Goal: Task Accomplishment & Management: Complete application form

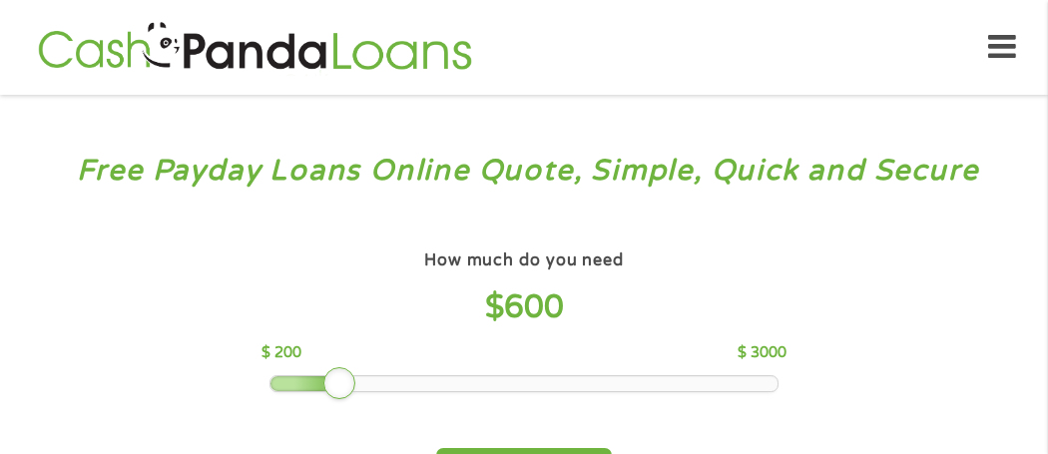
drag, startPoint x: 415, startPoint y: 375, endPoint x: 346, endPoint y: 369, distance: 69.1
click at [346, 369] on div at bounding box center [339, 383] width 32 height 32
click at [812, 292] on div "How much do you need $ 600 $ 200 $ 3000 Get My Quote" at bounding box center [524, 371] width 699 height 250
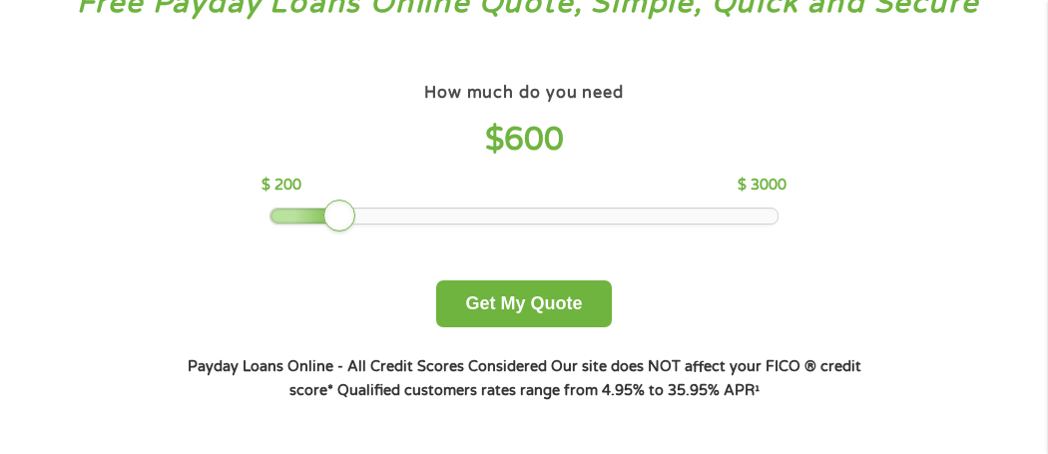
scroll to position [239, 0]
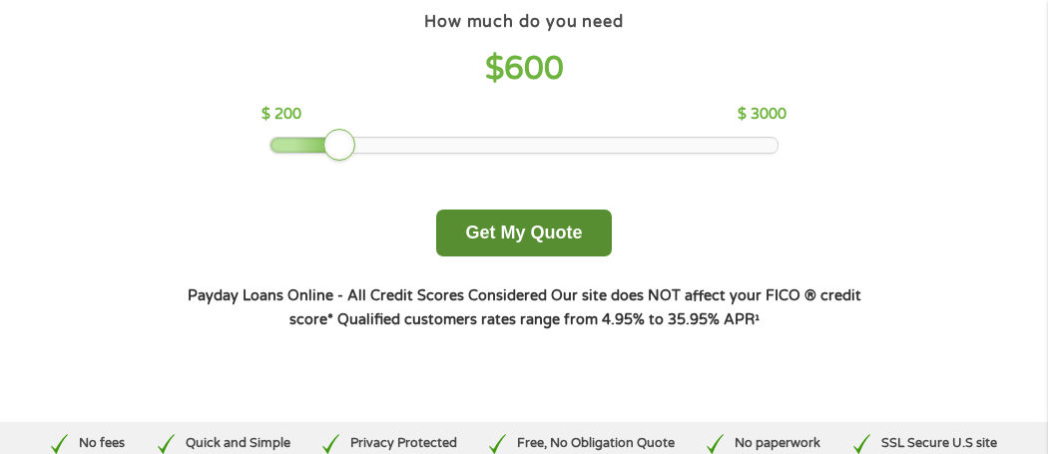
click at [591, 238] on button "Get My Quote" at bounding box center [523, 233] width 175 height 47
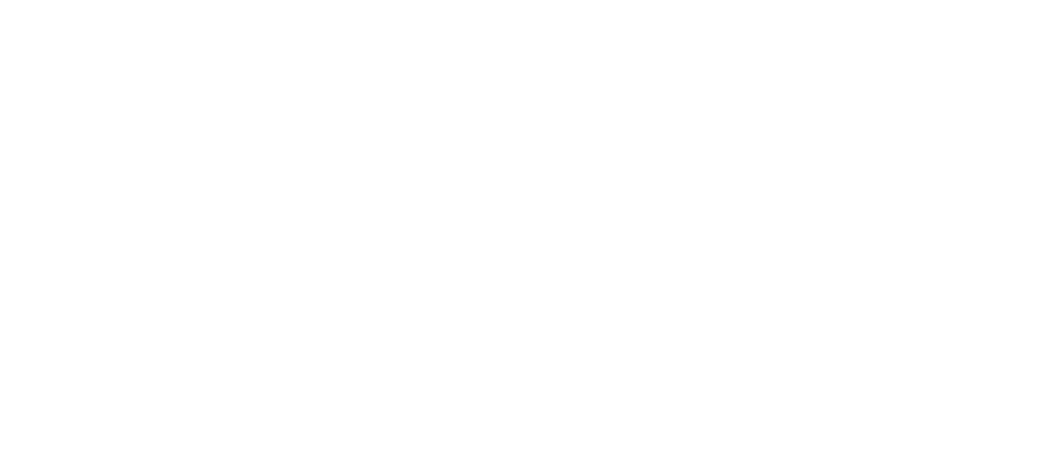
click at [0, 0] on html at bounding box center [0, 0] width 0 height 0
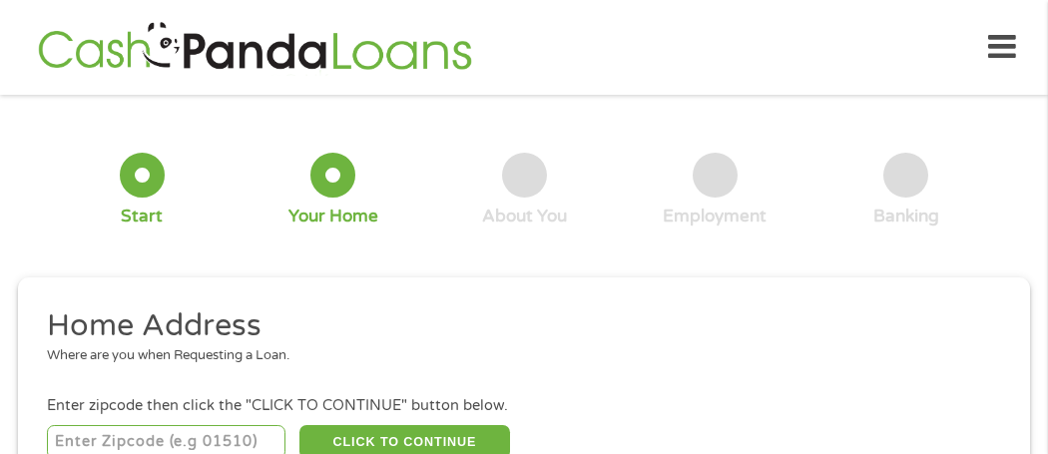
scroll to position [9, 0]
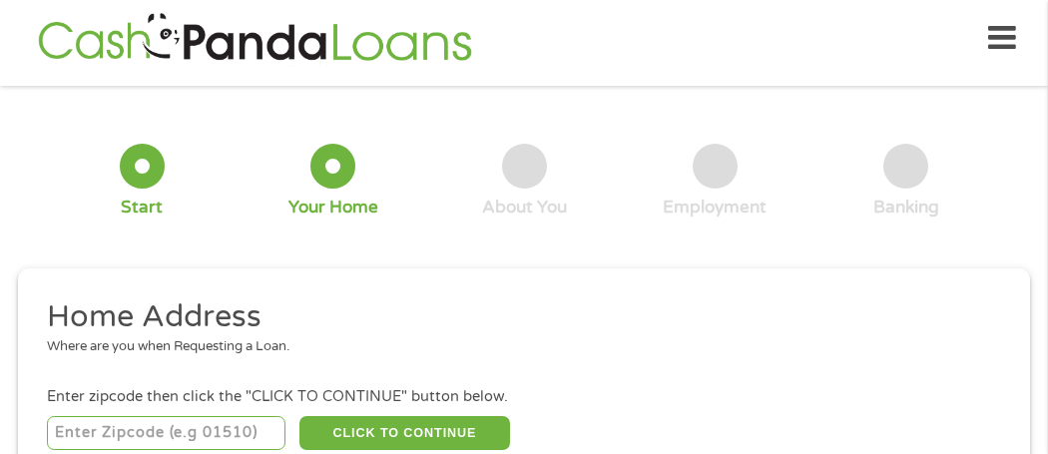
click at [206, 429] on input "number" at bounding box center [166, 433] width 239 height 34
type input "67156"
click at [508, 345] on div "Where are you when Requesting a Loan." at bounding box center [517, 347] width 940 height 20
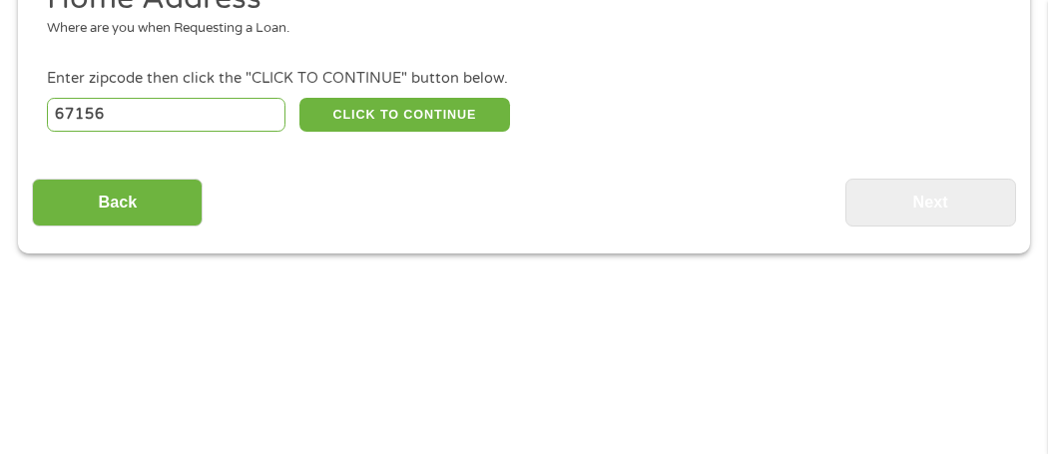
scroll to position [328, 0]
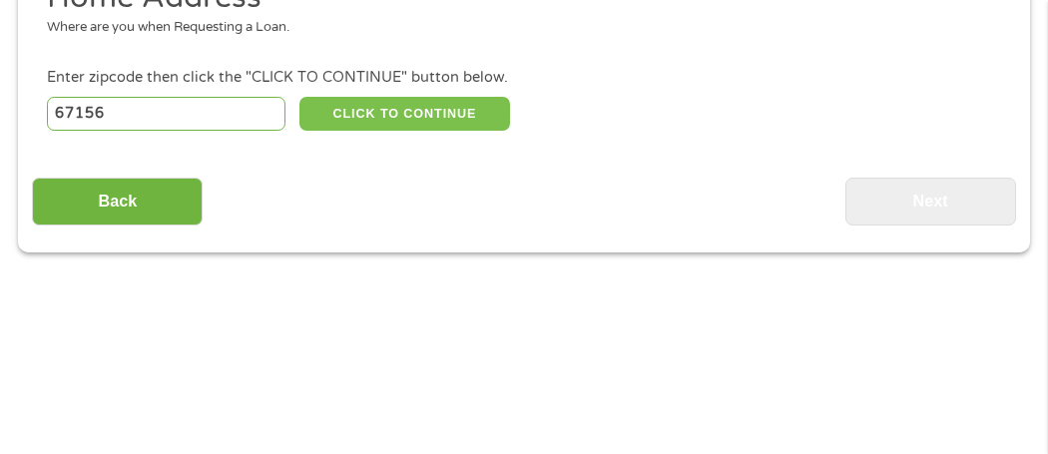
click at [461, 119] on button "CLICK TO CONTINUE" at bounding box center [404, 114] width 210 height 34
type input "67156"
type input "Winfield"
select select "[US_STATE]"
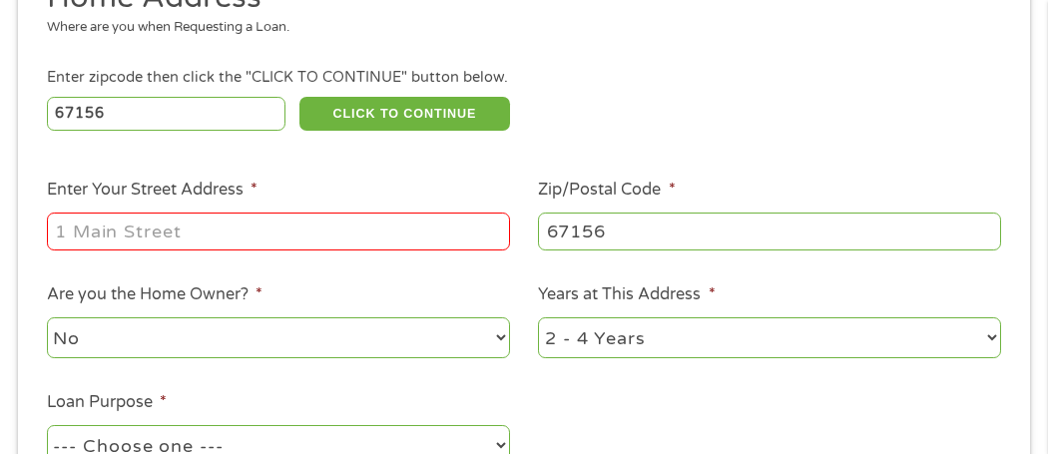
click at [356, 227] on input "Enter Your Street Address *" at bounding box center [278, 232] width 463 height 38
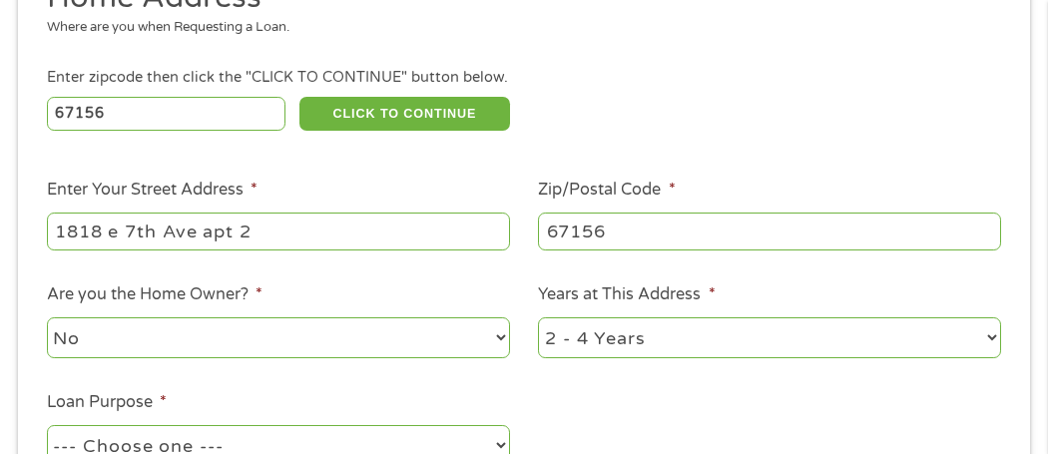
type input "1818 e 7th Ave apt 2"
click at [325, 331] on select "No Yes" at bounding box center [278, 337] width 463 height 41
click at [657, 333] on select "1 Year or less 1 - 2 Years 2 - 4 Years Over 4 Years" at bounding box center [769, 337] width 463 height 41
select select "60months"
click at [538, 317] on select "1 Year or less 1 - 2 Years 2 - 4 Years Over 4 Years" at bounding box center [769, 337] width 463 height 41
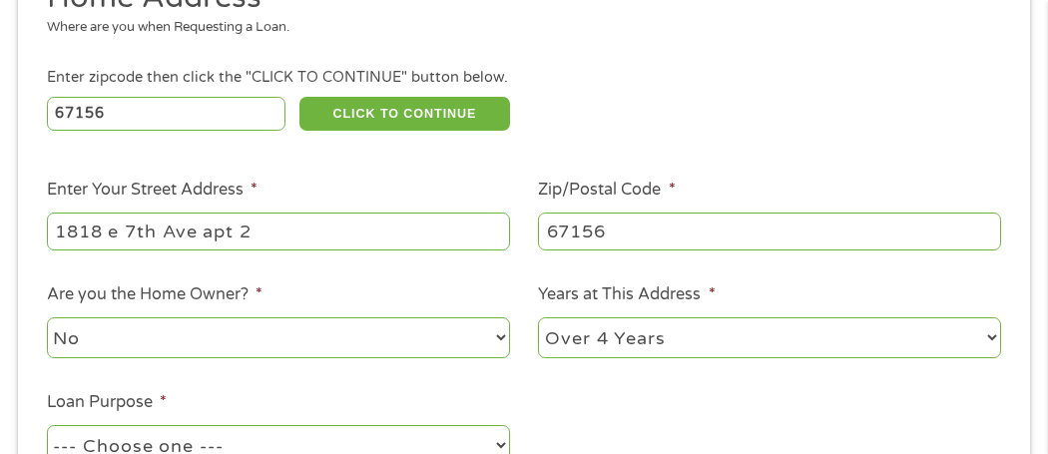
click at [525, 397] on ul "Home Address Where are you when Requesting a Loan. Enter zipcode then click the…" at bounding box center [523, 244] width 983 height 533
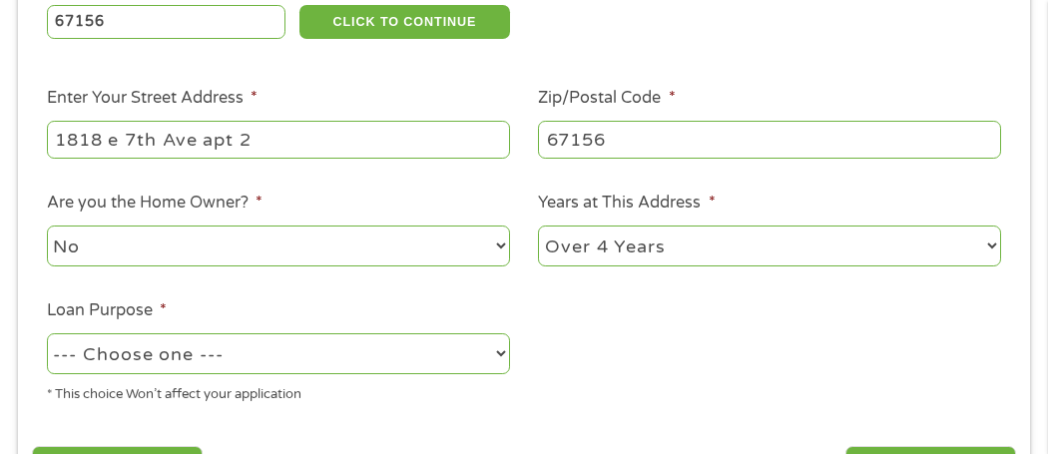
scroll to position [448, 0]
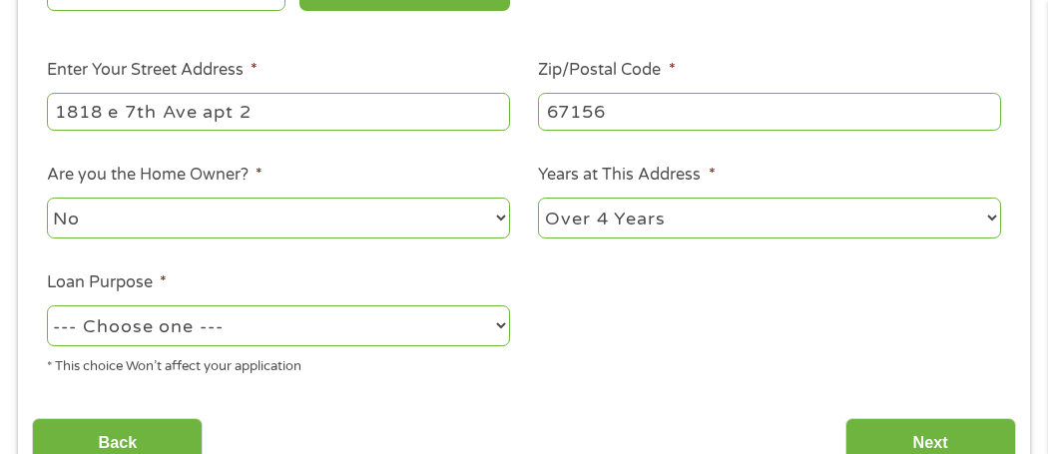
click at [485, 329] on select "--- Choose one --- Pay Bills Debt Consolidation Home Improvement Major Purchase…" at bounding box center [278, 325] width 463 height 41
select select "other"
click at [47, 305] on select "--- Choose one --- Pay Bills Debt Consolidation Home Improvement Major Purchase…" at bounding box center [278, 325] width 463 height 41
click at [472, 377] on ul "Home Address Where are you when Requesting a Loan. Enter zipcode then click the…" at bounding box center [523, 124] width 983 height 533
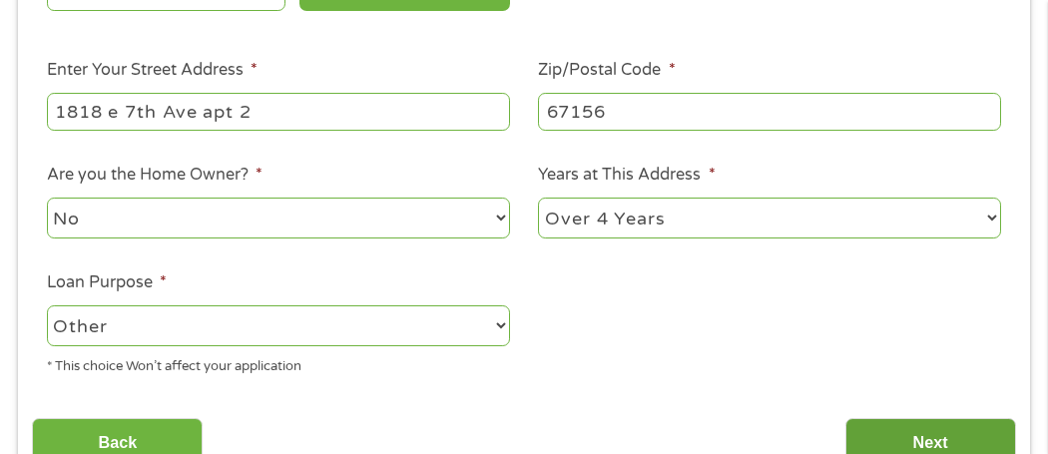
click at [951, 421] on input "Next" at bounding box center [930, 442] width 171 height 49
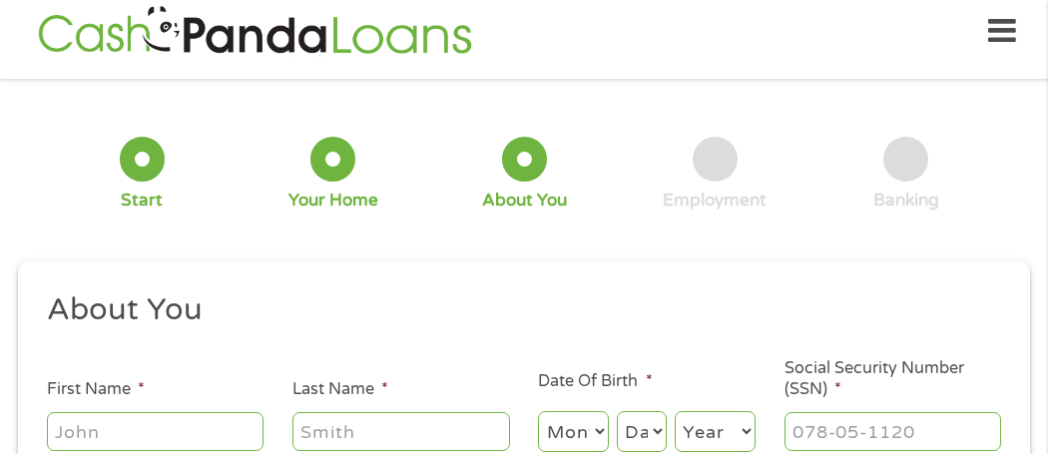
scroll to position [9, 0]
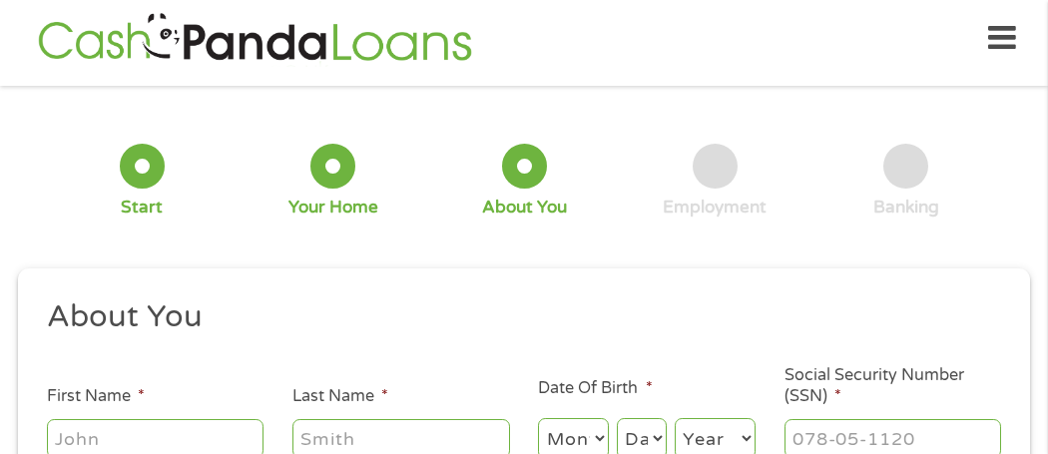
click at [167, 437] on input "First Name *" at bounding box center [156, 438] width 218 height 38
type input "laiken"
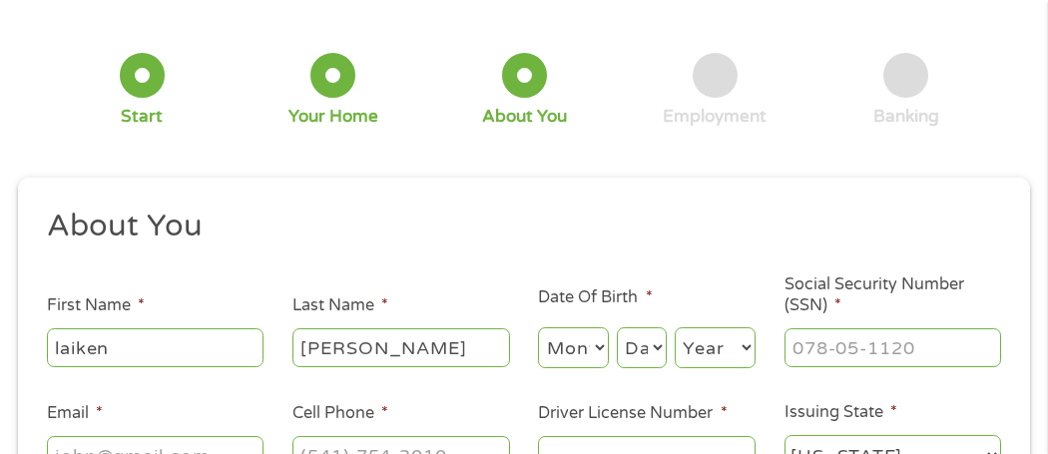
scroll to position [149, 0]
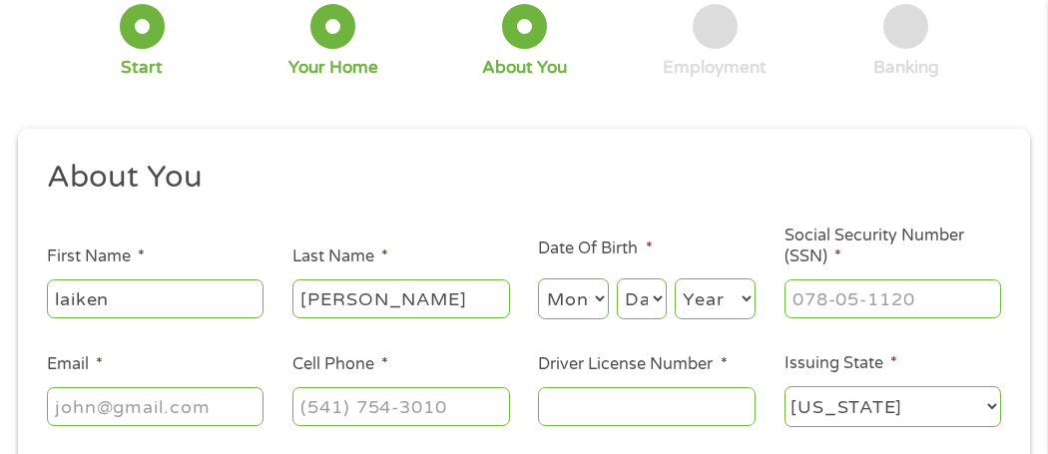
type input "adams"
click at [581, 294] on select "Month 1 2 3 4 5 6 7 8 9 10 11 12" at bounding box center [573, 299] width 70 height 41
select select "10"
click at [538, 280] on select "Month 1 2 3 4 5 6 7 8 9 10 11 12" at bounding box center [573, 299] width 70 height 41
click at [638, 296] on select "Day 1 2 3 4 5 6 7 8 9 10 11 12 13 14 15 16 17 18 19 20 21 22 23 24 25 26 27 28 …" at bounding box center [642, 299] width 50 height 41
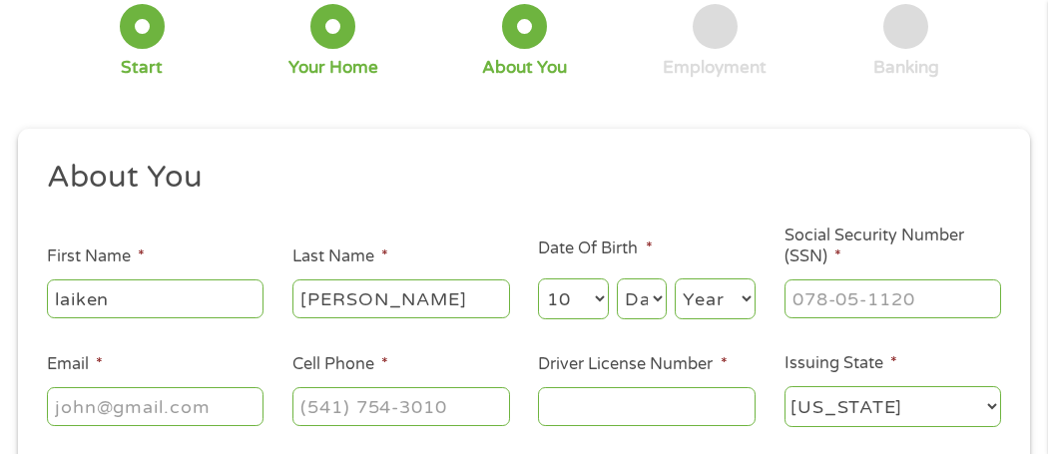
select select "21"
click at [617, 280] on select "Day 1 2 3 4 5 6 7 8 9 10 11 12 13 14 15 16 17 18 19 20 21 22 23 24 25 26 27 28 …" at bounding box center [642, 299] width 50 height 41
click at [737, 317] on select "Year 2007 2006 2005 2004 2003 2002 2001 2000 1999 1998 1997 1996 1995 1994 1993…" at bounding box center [715, 299] width 81 height 41
select select "1991"
click at [675, 280] on select "Year 2007 2006 2005 2004 2003 2002 2001 2000 1999 1998 1997 1996 1995 1994 1993…" at bounding box center [715, 299] width 81 height 41
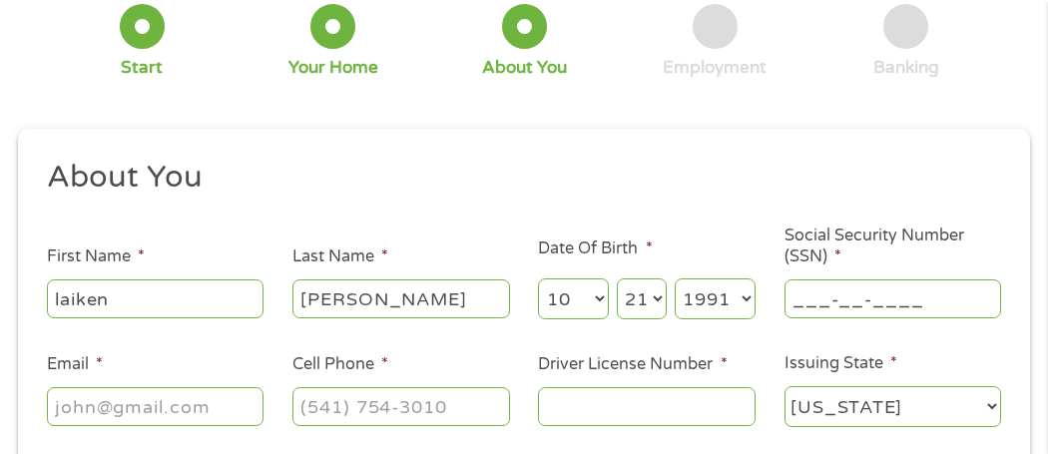
click at [854, 308] on input "___-__-____" at bounding box center [894, 299] width 218 height 38
type input "511-06-8349"
click at [222, 416] on input "Email *" at bounding box center [156, 406] width 218 height 38
type input "elleadams687@yahoo.com"
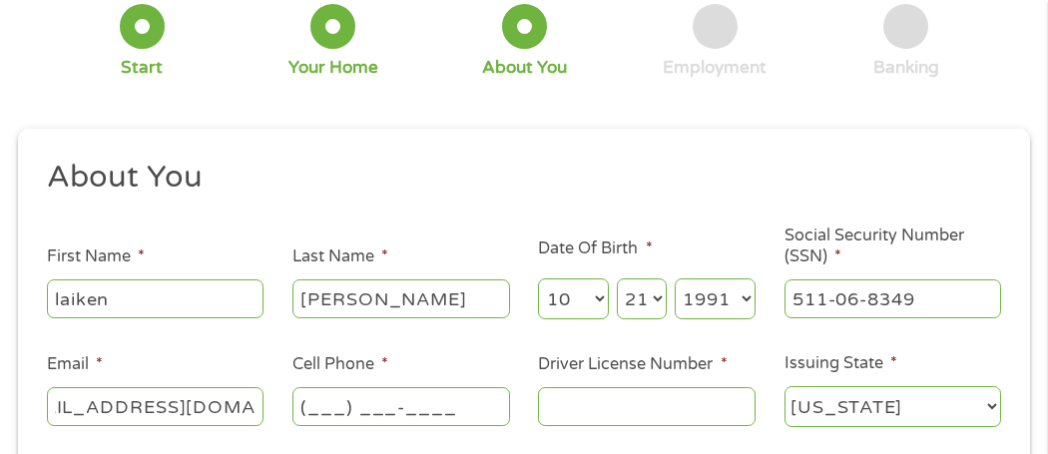
click at [375, 411] on input "(___) ___-____" at bounding box center [401, 406] width 218 height 38
type input "(620) 218-4377"
click at [581, 418] on input "Driver License Number *" at bounding box center [647, 406] width 218 height 38
type input "k02-89-4641"
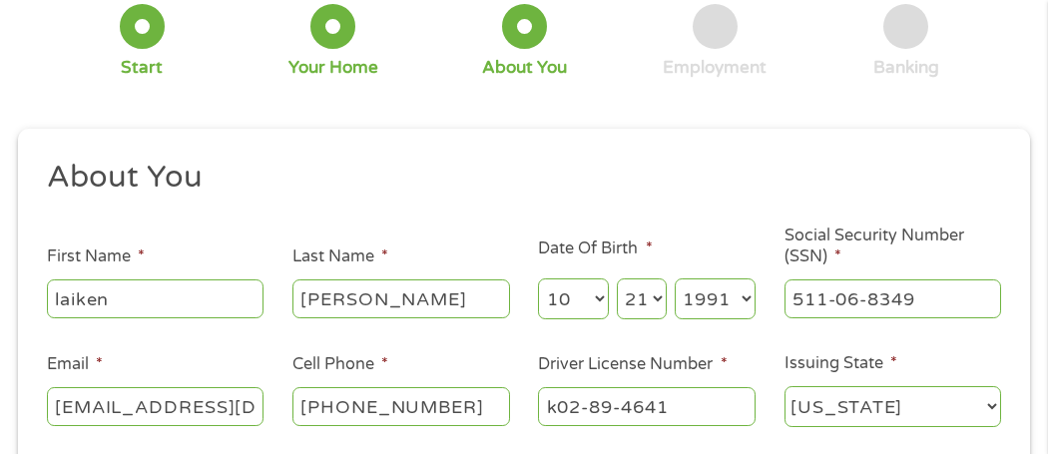
click at [972, 349] on ul "About You This field is hidden when viewing the form Title * --- Choose one ---…" at bounding box center [523, 301] width 983 height 287
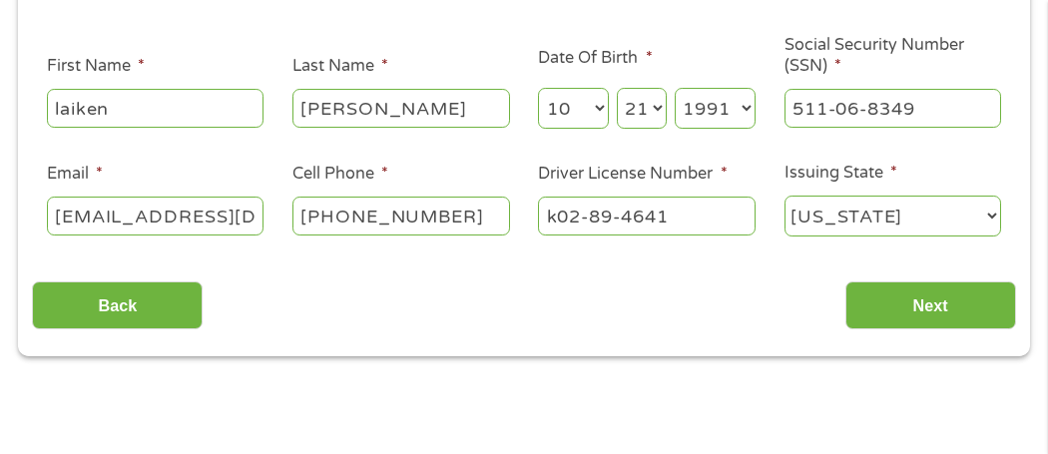
scroll to position [347, 0]
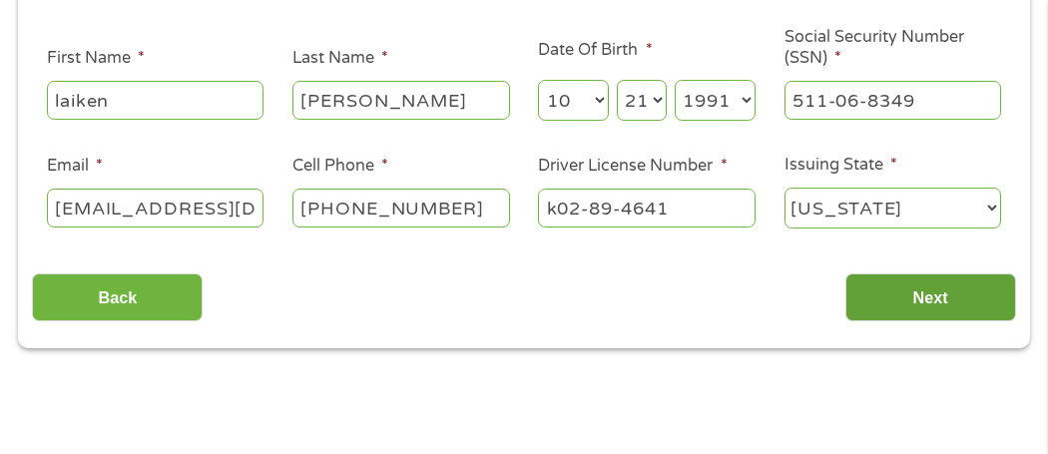
click at [979, 302] on input "Next" at bounding box center [930, 298] width 171 height 49
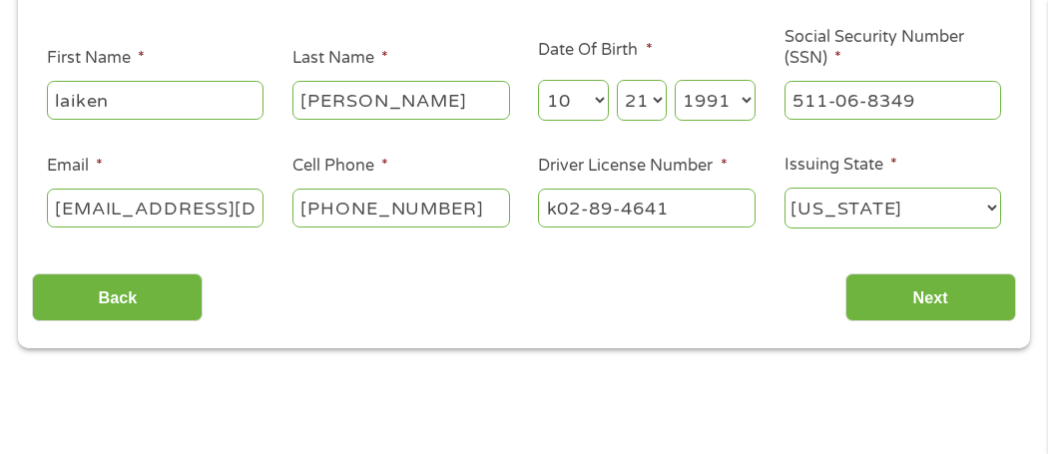
click at [852, 346] on div "This field is hidden when viewing the form gclid Cj0KCQjw_rPGBhCbARIsABjq9cfGwC…" at bounding box center [524, 139] width 1012 height 418
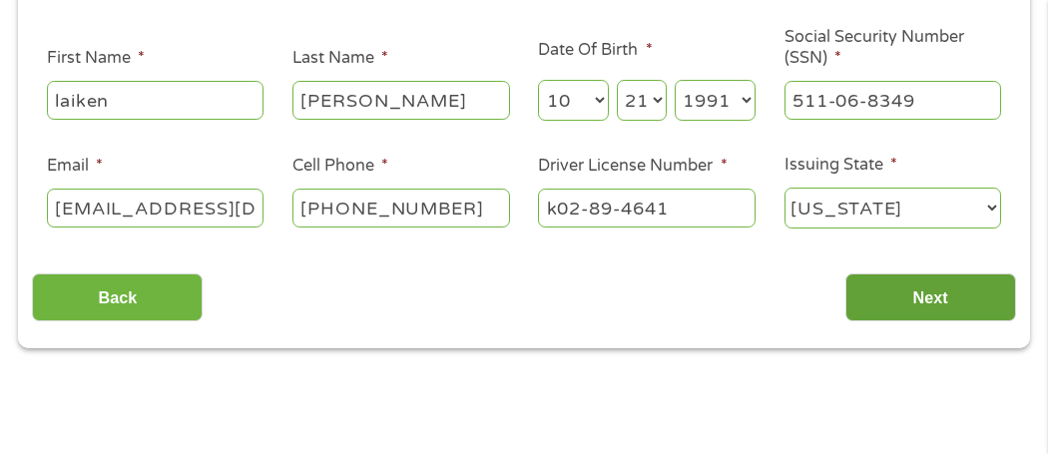
click at [877, 283] on input "Next" at bounding box center [930, 298] width 171 height 49
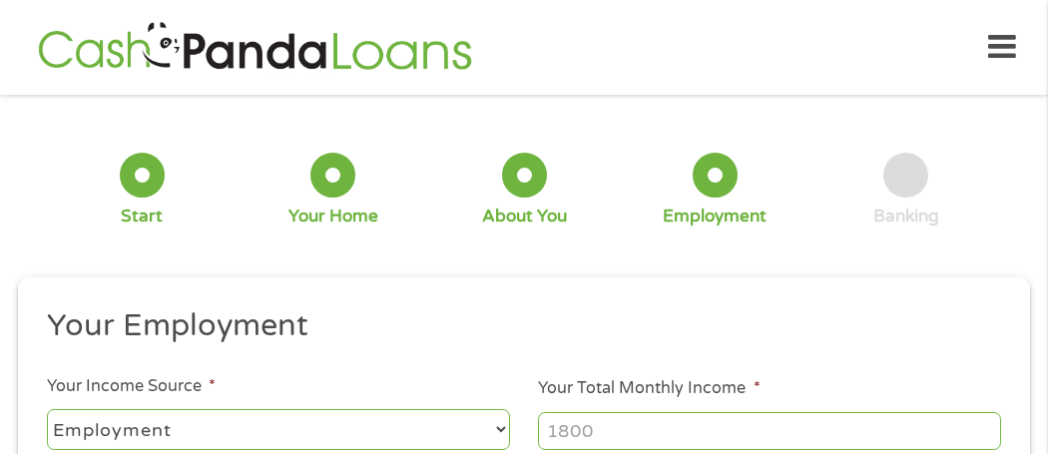
scroll to position [39, 8]
click at [542, 257] on div "1 Start 2 Your Home 3 About You 4 Employment 5 Banking 6" at bounding box center [524, 190] width 1012 height 161
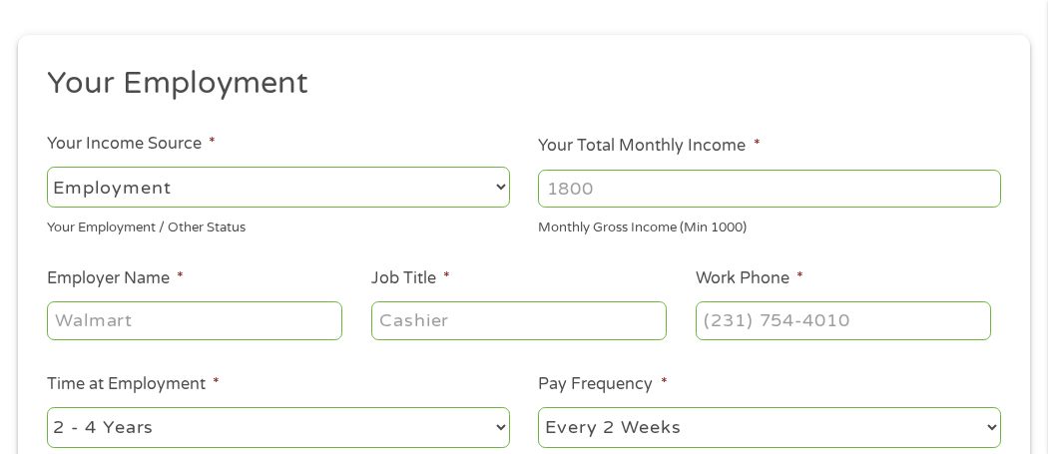
scroll to position [279, 0]
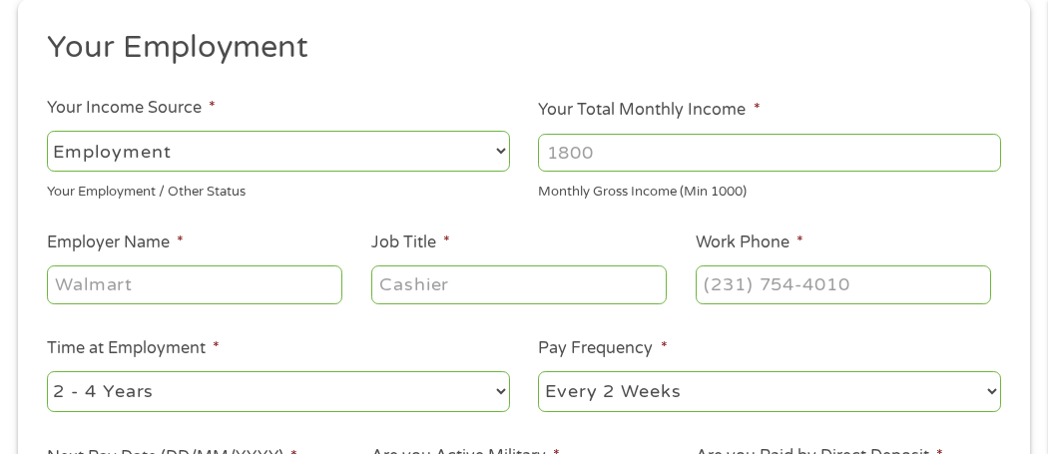
click at [384, 167] on select "--- Choose one --- Employment Self Employed Benefits" at bounding box center [278, 151] width 463 height 41
click at [672, 150] on input "Your Total Monthly Income *" at bounding box center [769, 153] width 463 height 38
type input "2200"
click at [765, 288] on input "(___) ___-____" at bounding box center [843, 285] width 295 height 38
type input "(620) 221-9290"
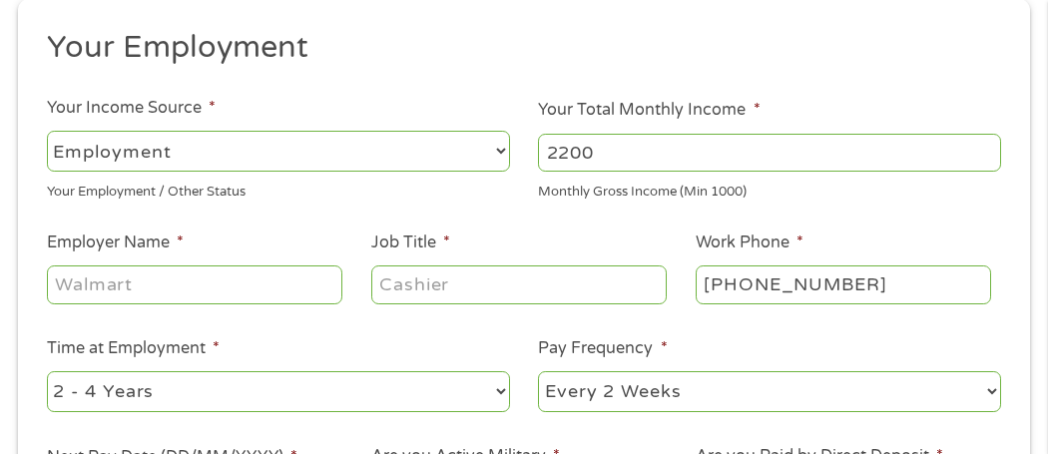
click at [203, 287] on input "Employer Name *" at bounding box center [194, 285] width 295 height 38
type input "winfield"
type input "Winfield rest haven"
click at [419, 303] on input "Job Title *" at bounding box center [518, 285] width 295 height 38
type input "3rd lead cna"
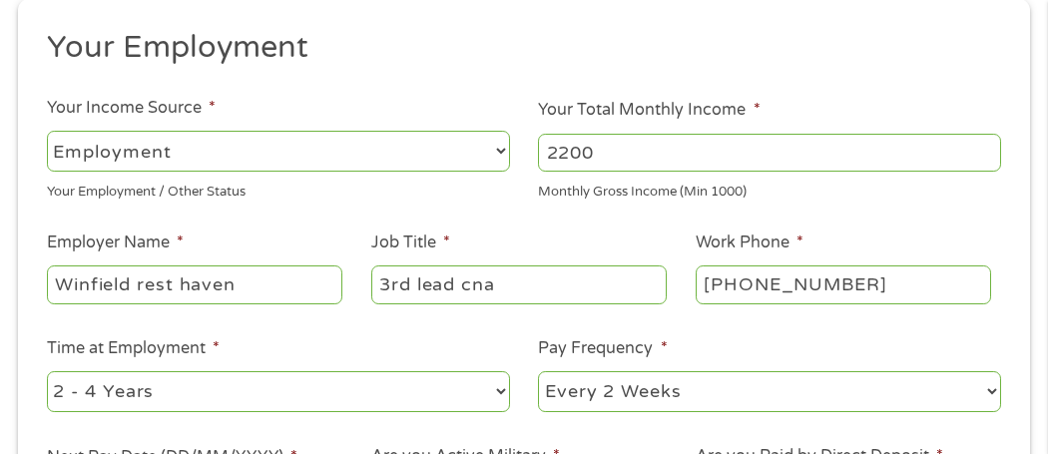
click at [351, 388] on select "--- Choose one --- 1 Year or less 1 - 2 Years 2 - 4 Years Over 4 Years" at bounding box center [278, 391] width 463 height 41
select select "60months"
click at [47, 371] on select "--- Choose one --- 1 Year or less 1 - 2 Years 2 - 4 Years Over 4 Years" at bounding box center [278, 391] width 463 height 41
click at [622, 407] on select "--- Choose one --- Every 2 Weeks Every Week Monthly Semi-Monthly" at bounding box center [769, 391] width 463 height 41
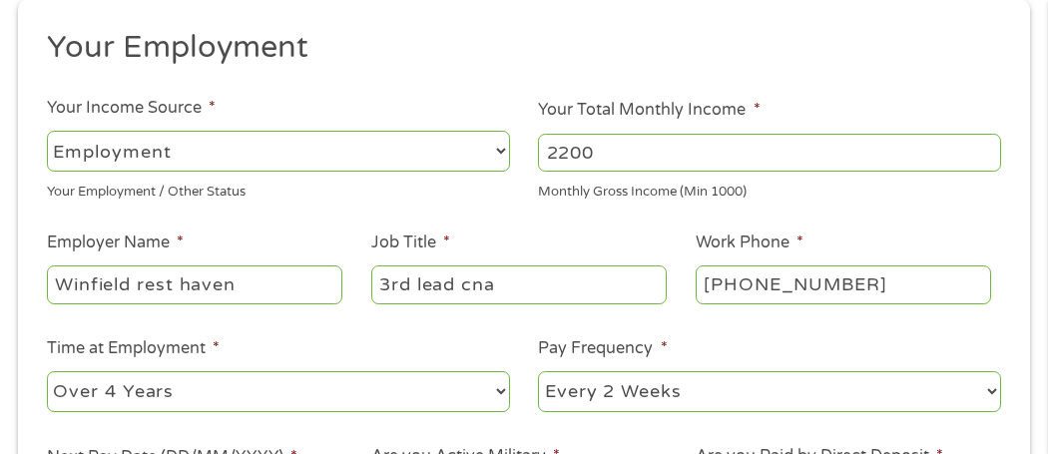
click at [768, 329] on ul "Your Employment Your Income Source * --- Choose one --- Employment Self Employe…" at bounding box center [523, 283] width 983 height 510
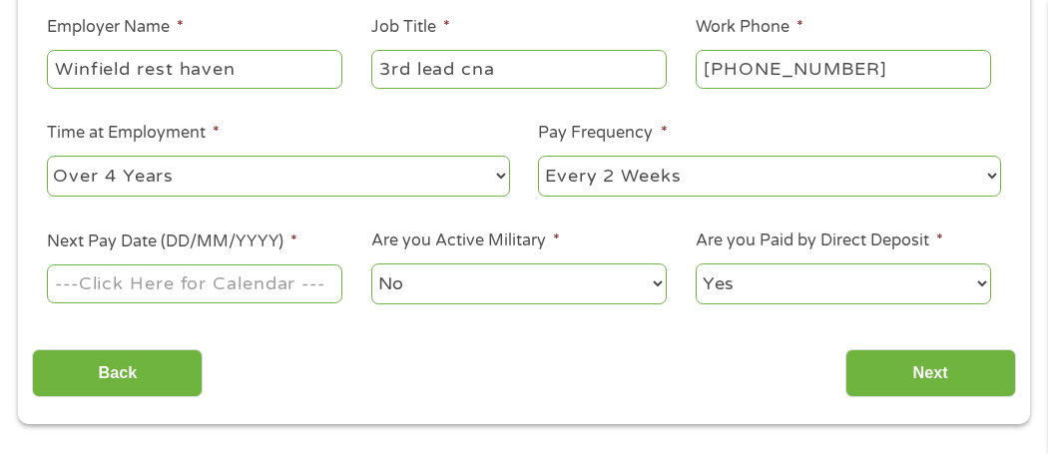
scroll to position [518, 0]
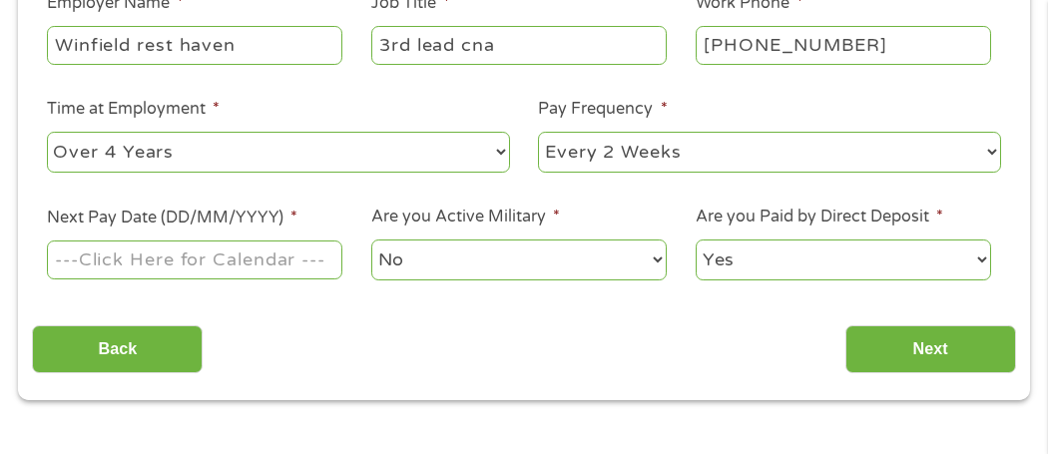
click at [295, 255] on input "Next Pay Date (DD/MM/YYYY) *" at bounding box center [194, 260] width 295 height 38
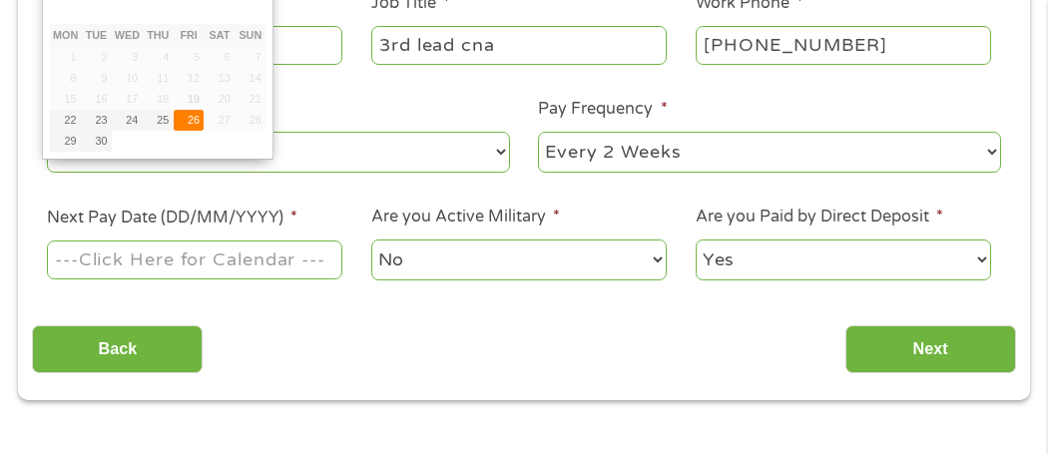
type input "26/09/2025"
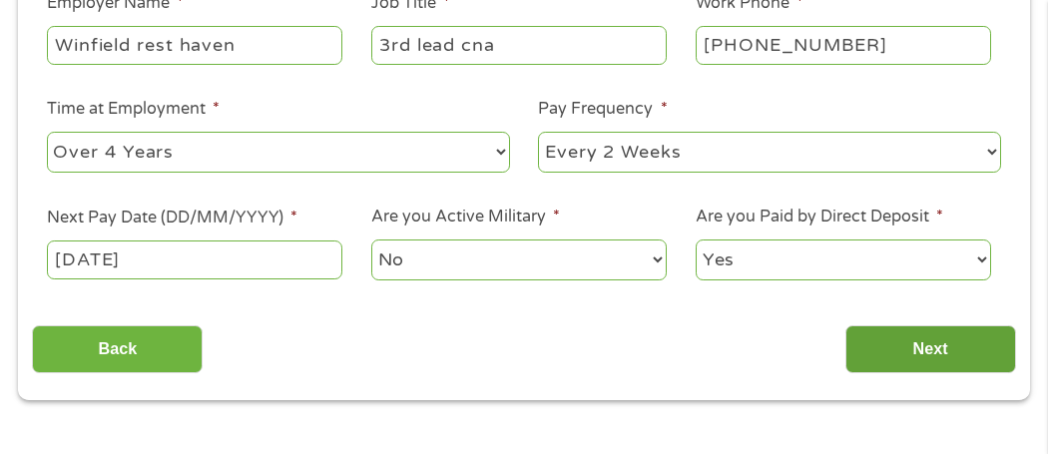
click at [913, 341] on input "Next" at bounding box center [930, 349] width 171 height 49
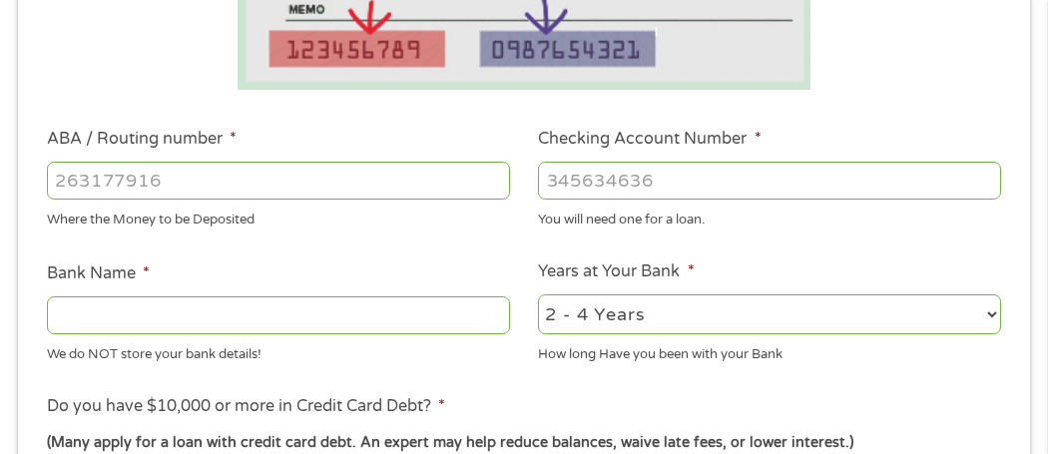
scroll to position [568, 0]
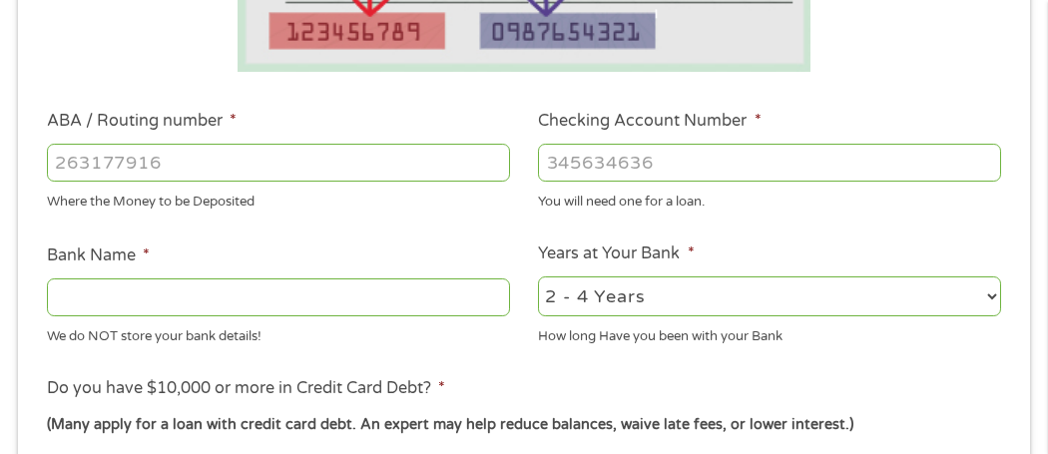
click at [239, 289] on input "Bank Name *" at bounding box center [278, 298] width 463 height 38
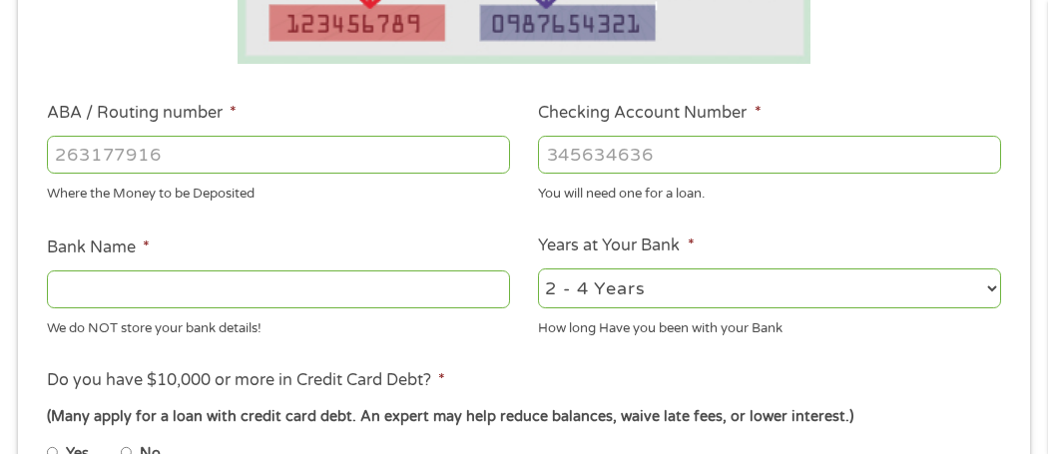
scroll to position [578, 0]
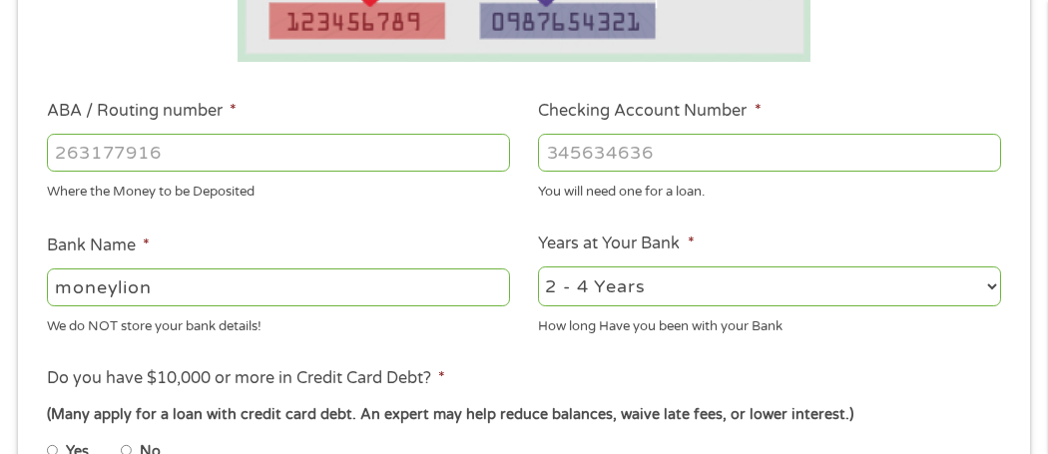
type input "moneylion"
click at [431, 136] on input "ABA / Routing number *" at bounding box center [278, 153] width 463 height 38
type input "073972181"
type input "METABANK"
type input "073972181"
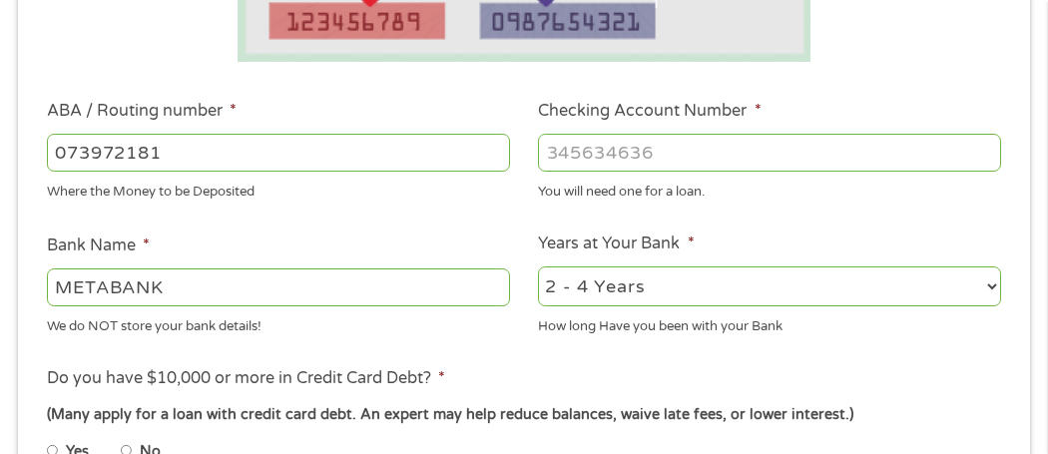
click at [723, 173] on div at bounding box center [769, 153] width 463 height 46
click at [722, 160] on input "Checking Account Number *" at bounding box center [769, 153] width 463 height 38
type input "271164109180"
click at [676, 385] on li "Do you have $10,000 or more in Credit Card Debt? * (Many apply for a loan with …" at bounding box center [523, 422] width 983 height 112
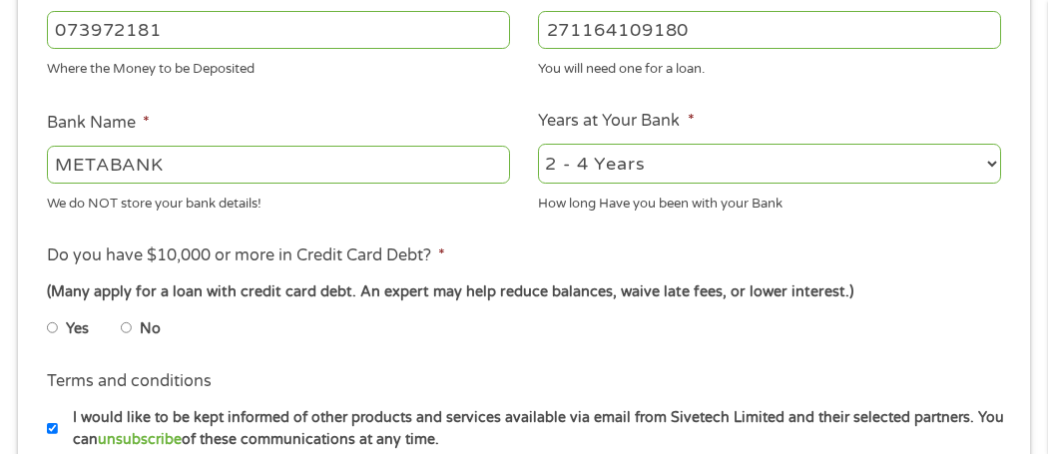
scroll to position [738, 0]
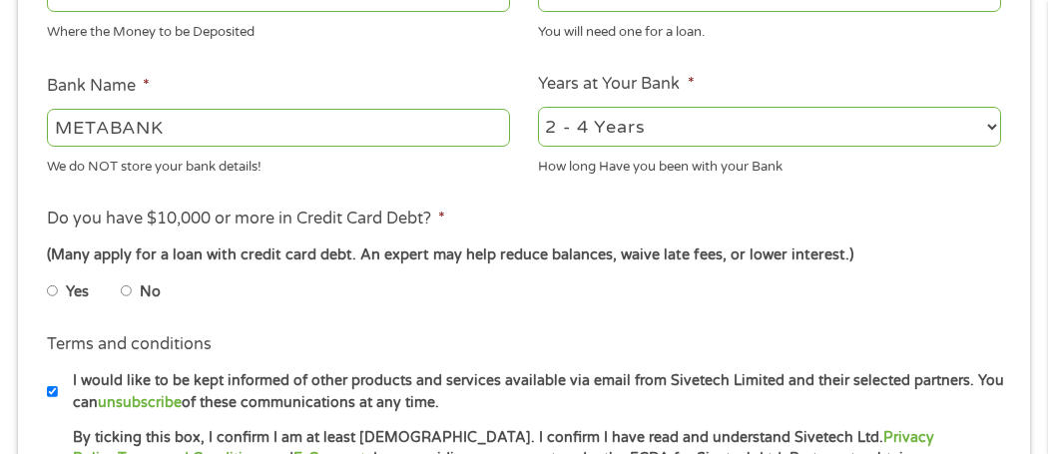
click at [141, 289] on label "No" at bounding box center [150, 293] width 21 height 22
click at [133, 289] on input "No" at bounding box center [127, 292] width 12 height 32
radio input "true"
click at [47, 276] on input "Yes" at bounding box center [53, 292] width 12 height 32
radio input "true"
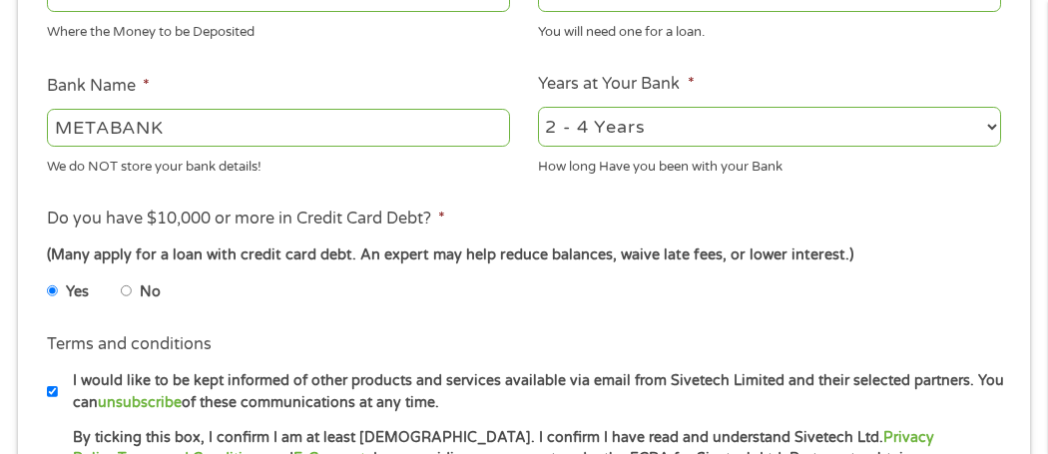
click at [121, 276] on input "No" at bounding box center [127, 292] width 12 height 32
radio input "true"
click at [444, 339] on li "Terms and conditions I would like to be kept informed of other products and ser…" at bounding box center [523, 372] width 983 height 81
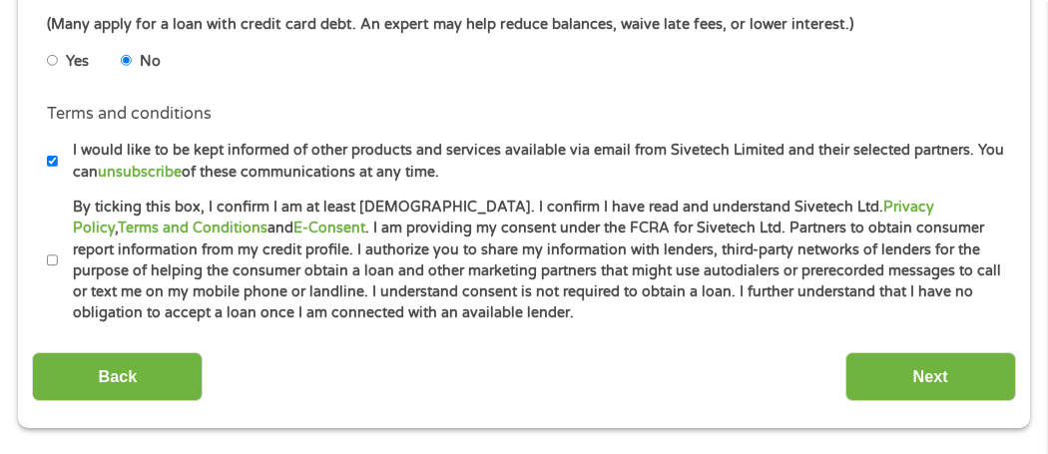
scroll to position [977, 0]
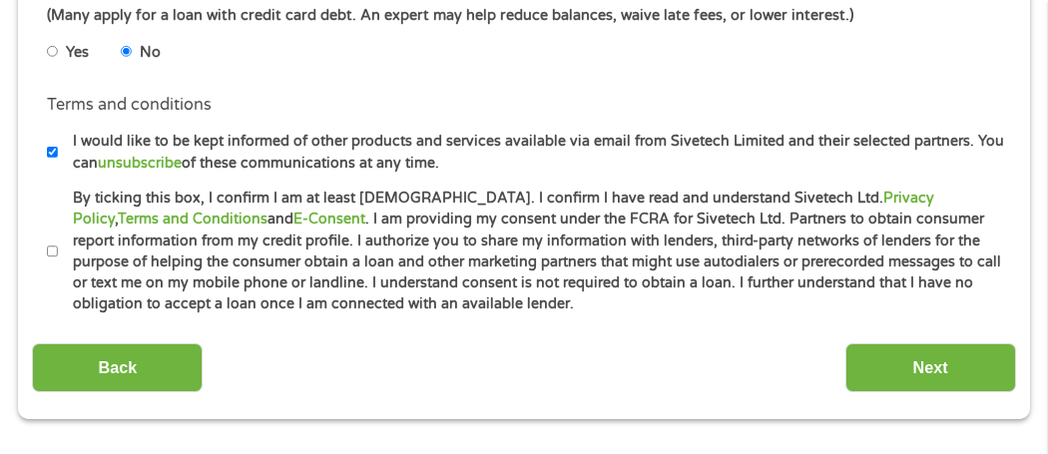
click at [49, 256] on input "By ticking this box, I confirm I am at least 18 years old. I confirm I have rea…" at bounding box center [53, 252] width 12 height 32
checkbox input "true"
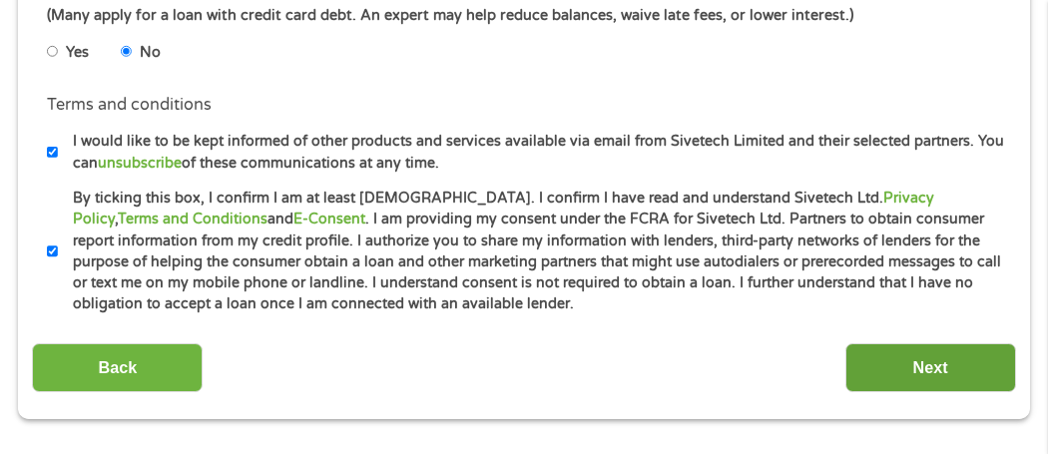
click at [882, 364] on input "Next" at bounding box center [930, 367] width 171 height 49
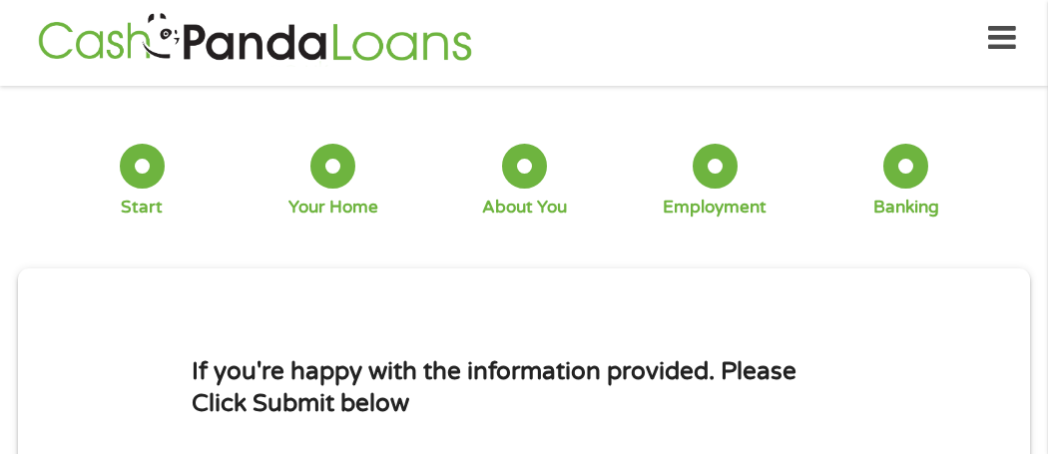
scroll to position [87, 8]
click at [795, 243] on div "1 Start 2 Your Home 3 About You 4 Employment 5 Banking 6" at bounding box center [524, 181] width 1012 height 161
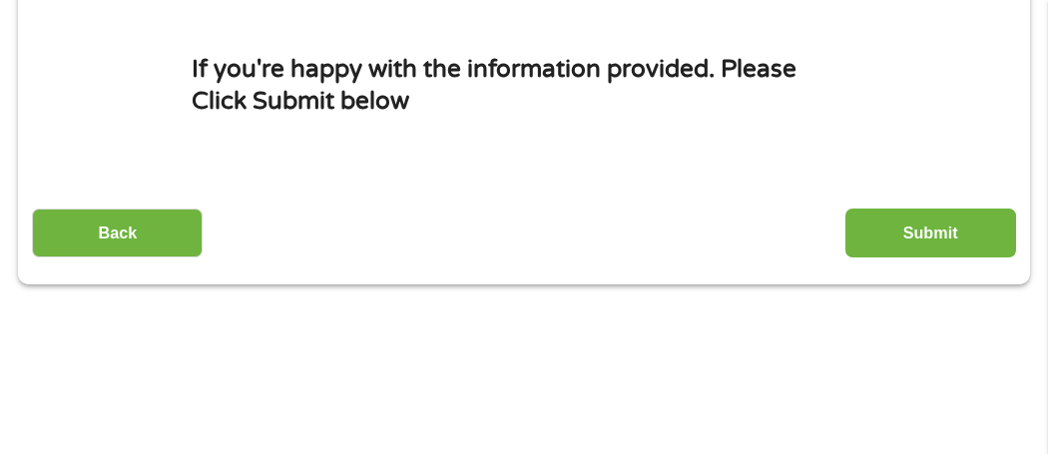
scroll to position [328, 0]
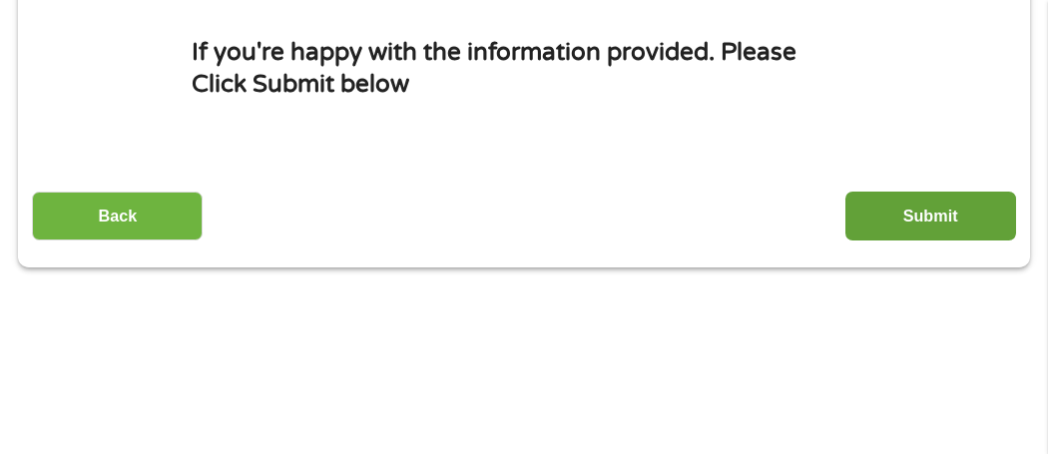
click at [940, 224] on input "Submit" at bounding box center [930, 216] width 171 height 49
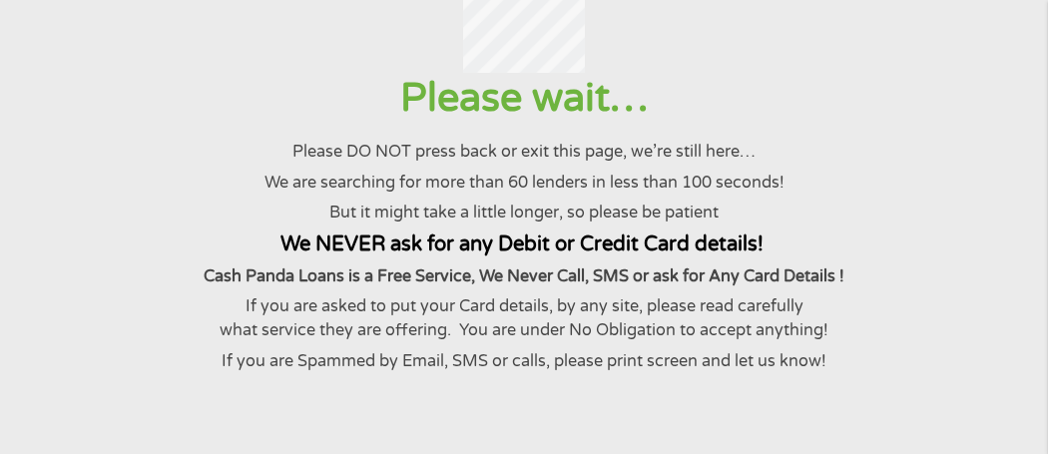
scroll to position [0, 0]
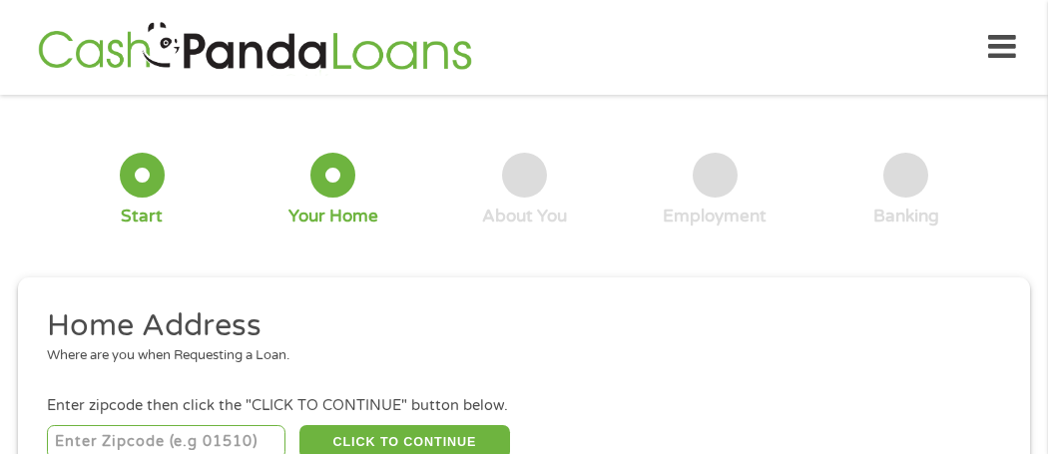
scroll to position [9, 0]
